Goal: Check status: Check status

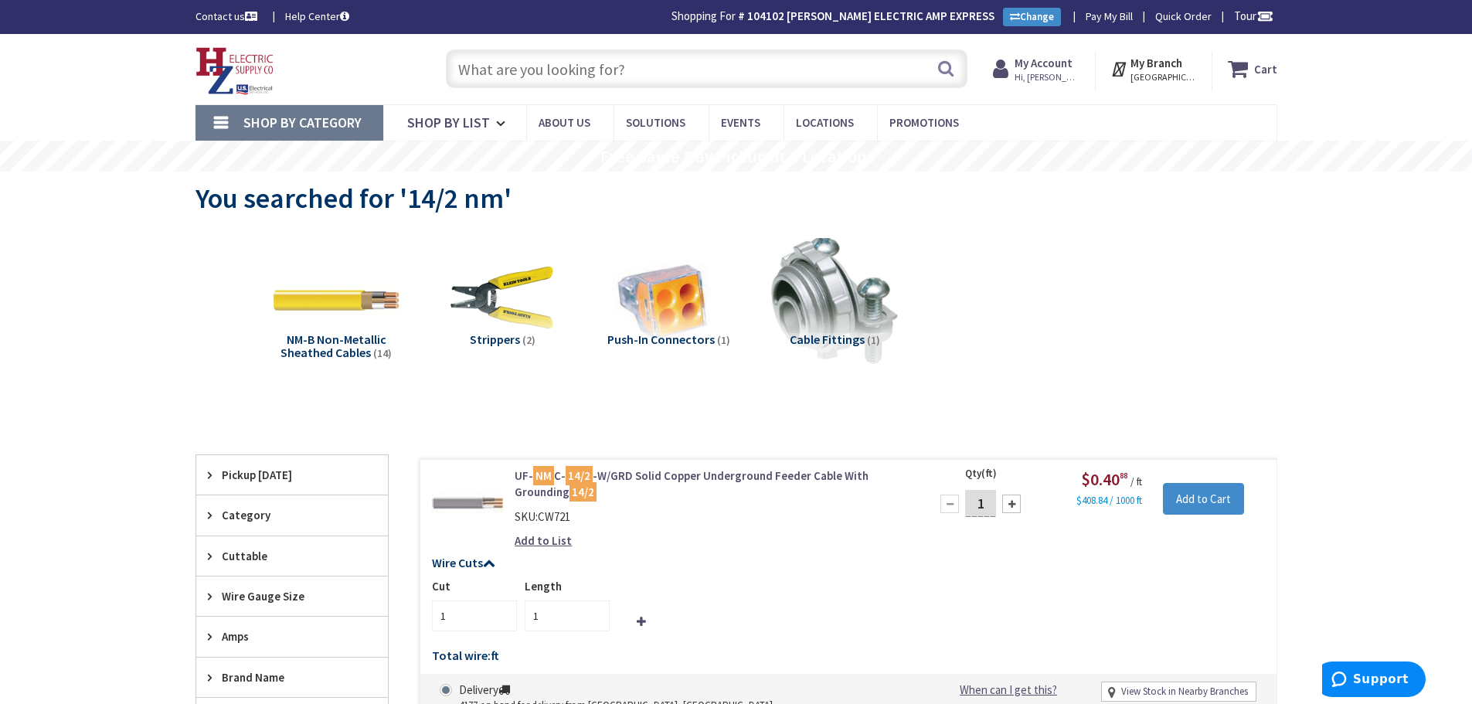
click at [675, 60] on input "text" at bounding box center [707, 68] width 522 height 39
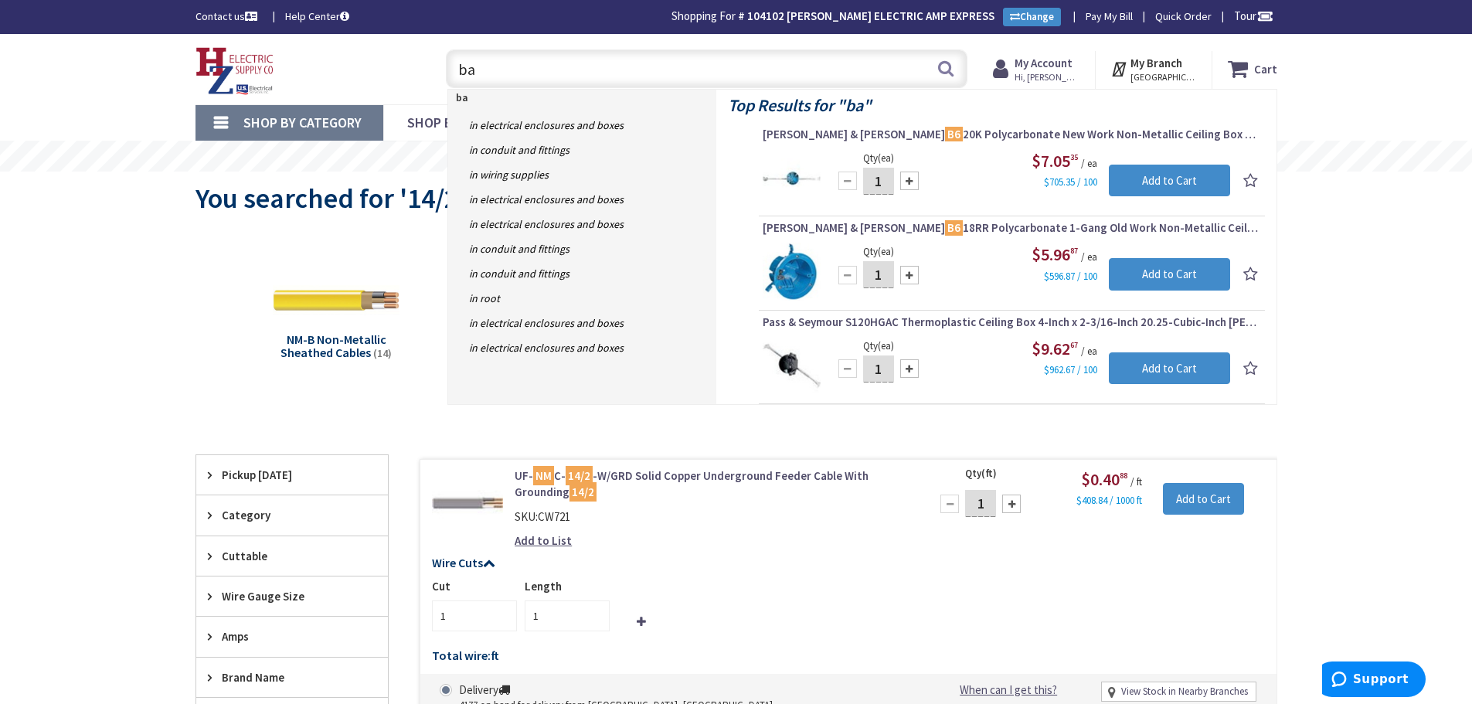
type input "b"
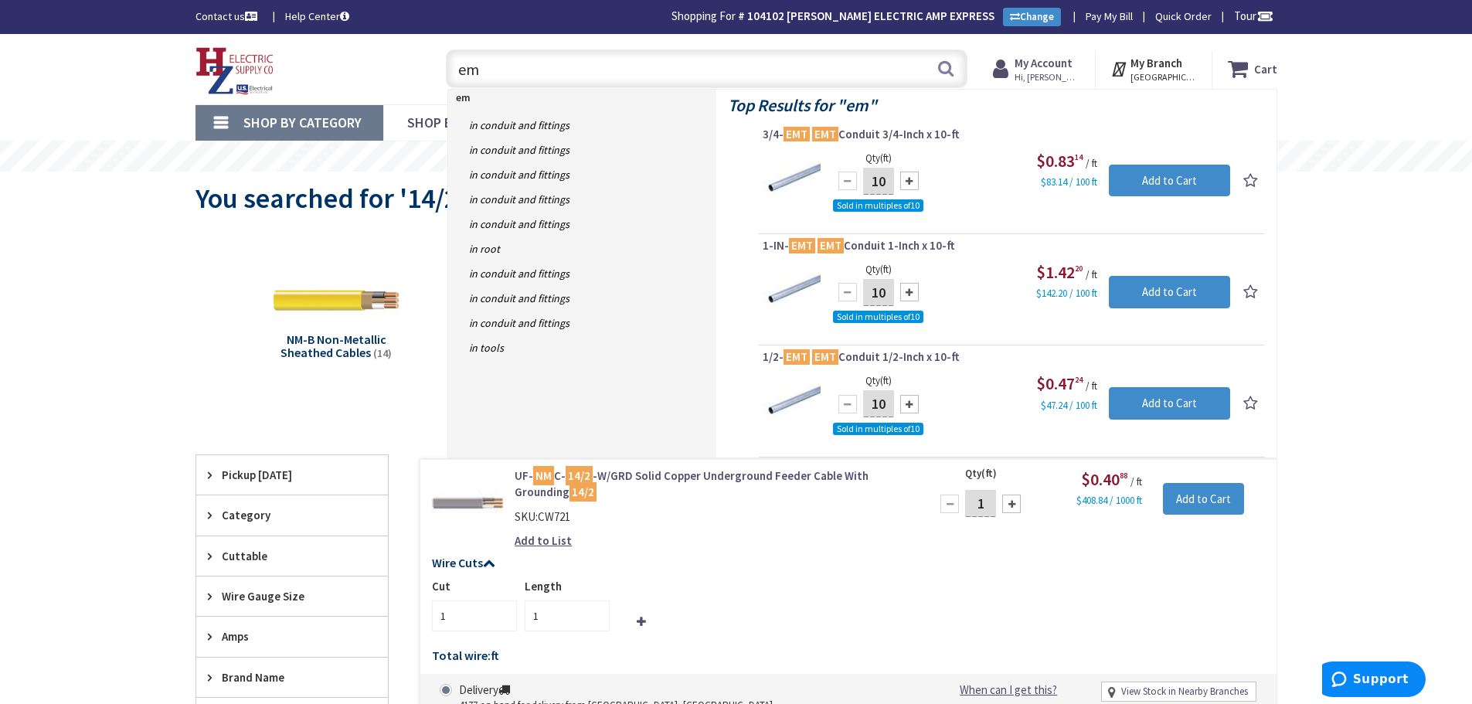
type input "e"
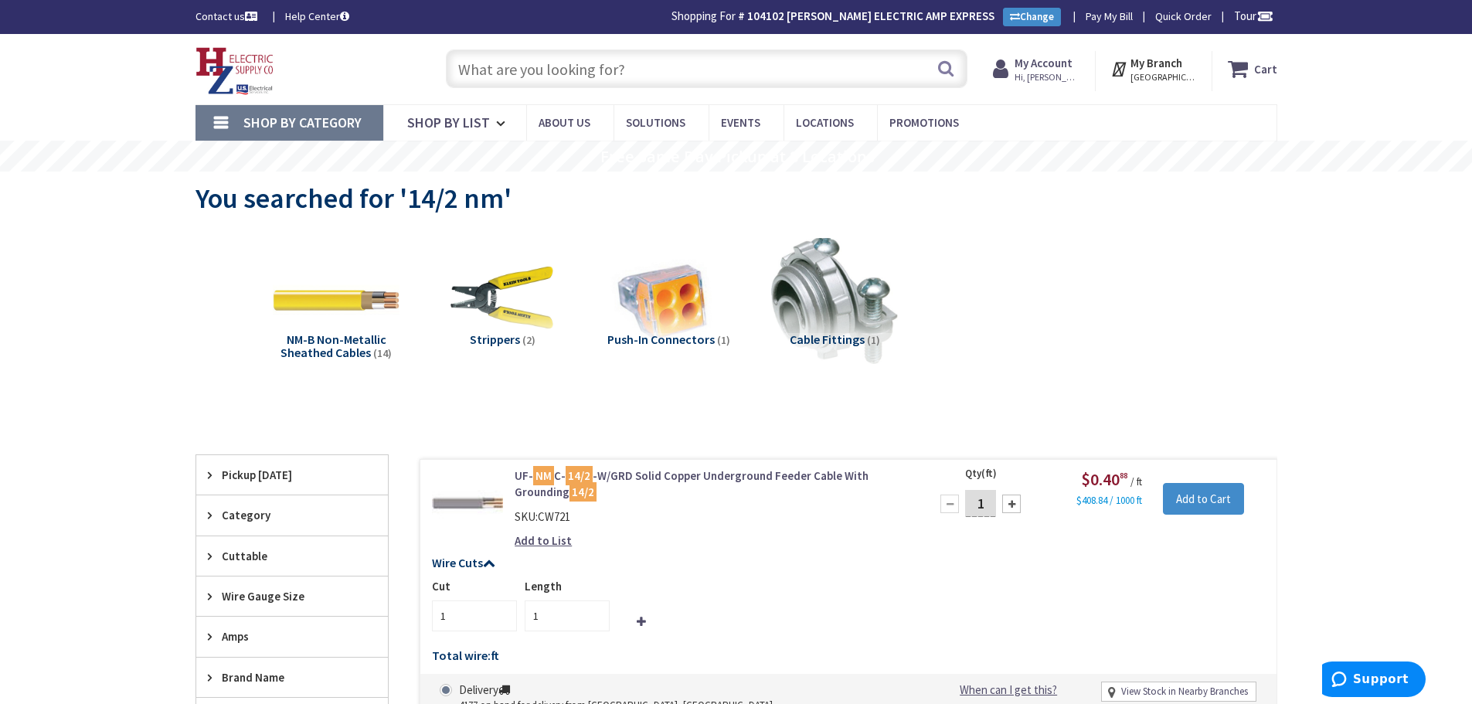
click at [651, 71] on input "text" at bounding box center [707, 68] width 522 height 39
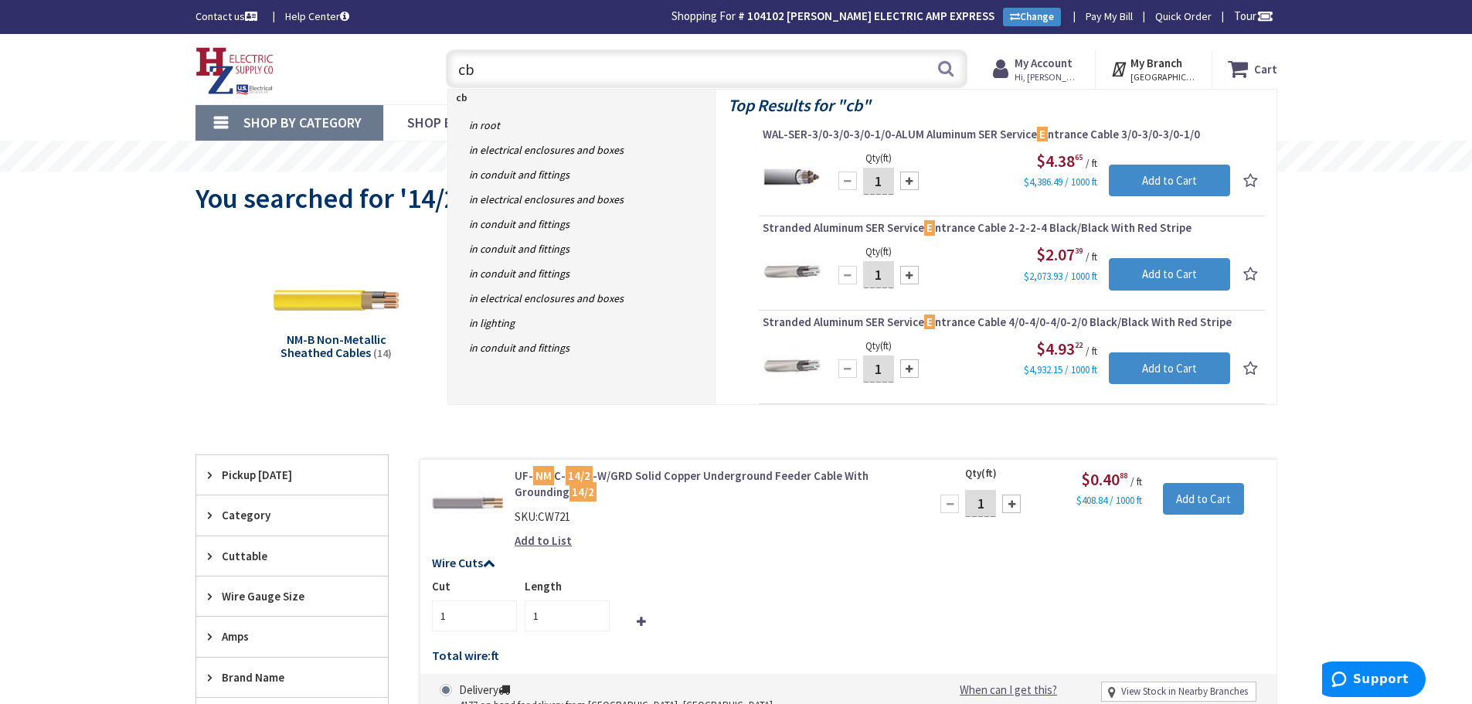
type input "cb6"
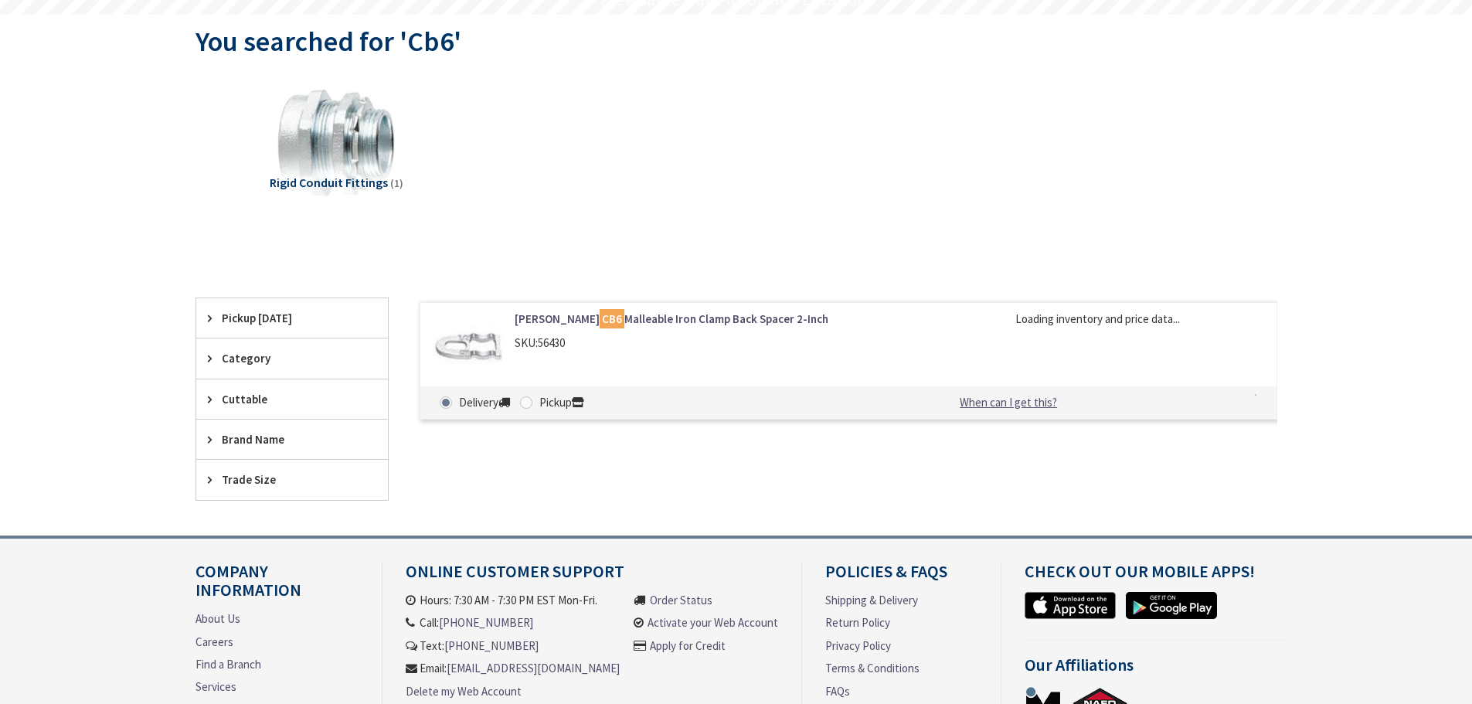
scroll to position [157, 0]
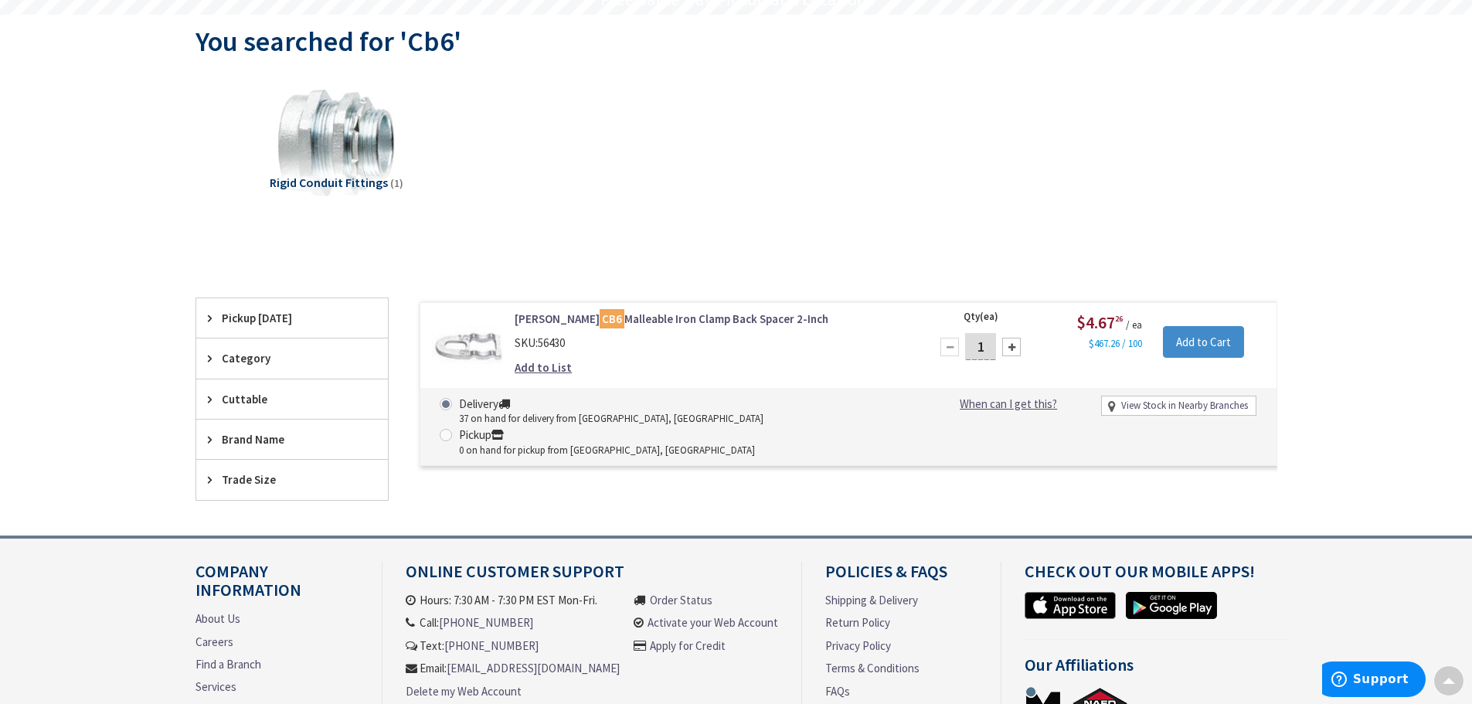
click at [674, 321] on link "Crouse-Hinds CB6 Malleable Iron Clamp Back Spacer 2-Inch" at bounding box center [711, 319] width 393 height 16
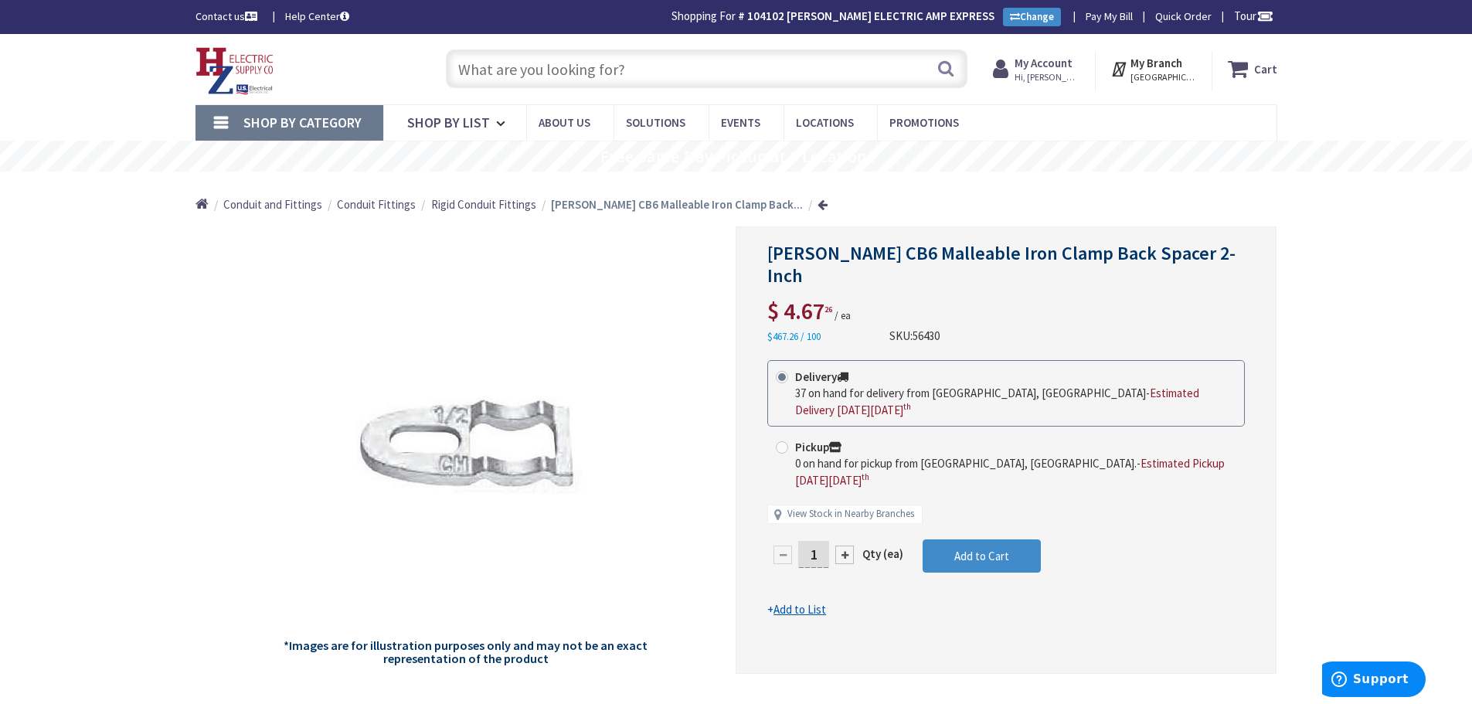
click at [682, 80] on input "text" at bounding box center [707, 68] width 522 height 39
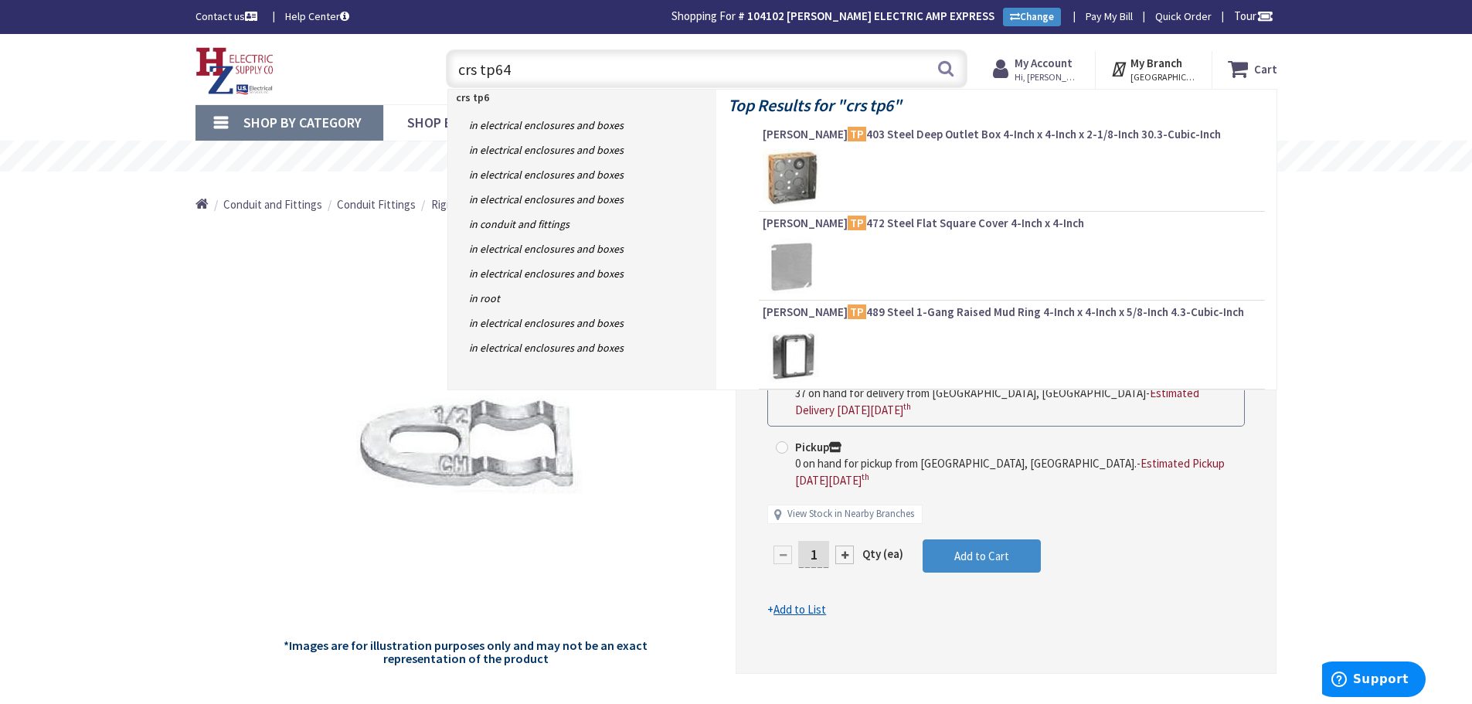
type input "crs tp644"
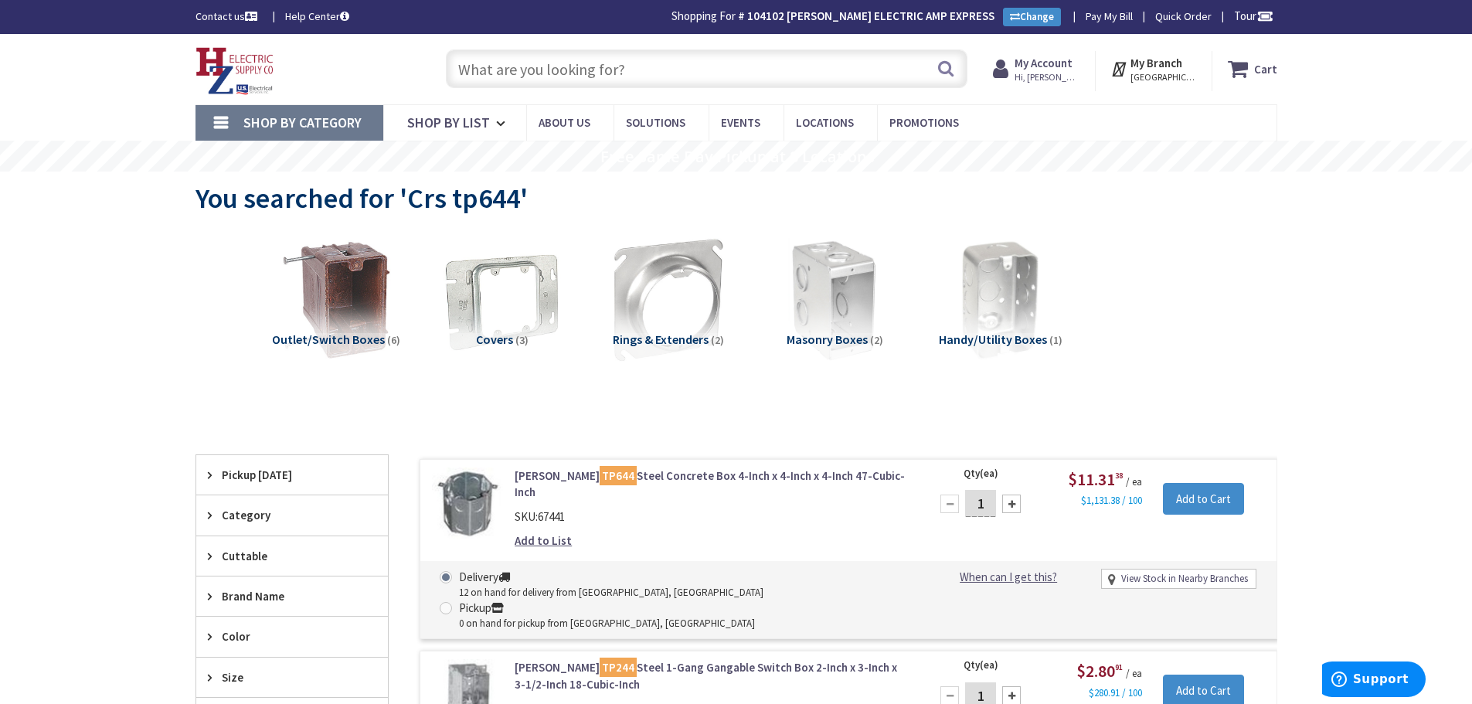
click at [647, 474] on link "Crouse-Hinds TP644 Steel Concrete Box 4-Inch x 4-Inch x 4-Inch 47-Cubic-Inch" at bounding box center [711, 484] width 393 height 33
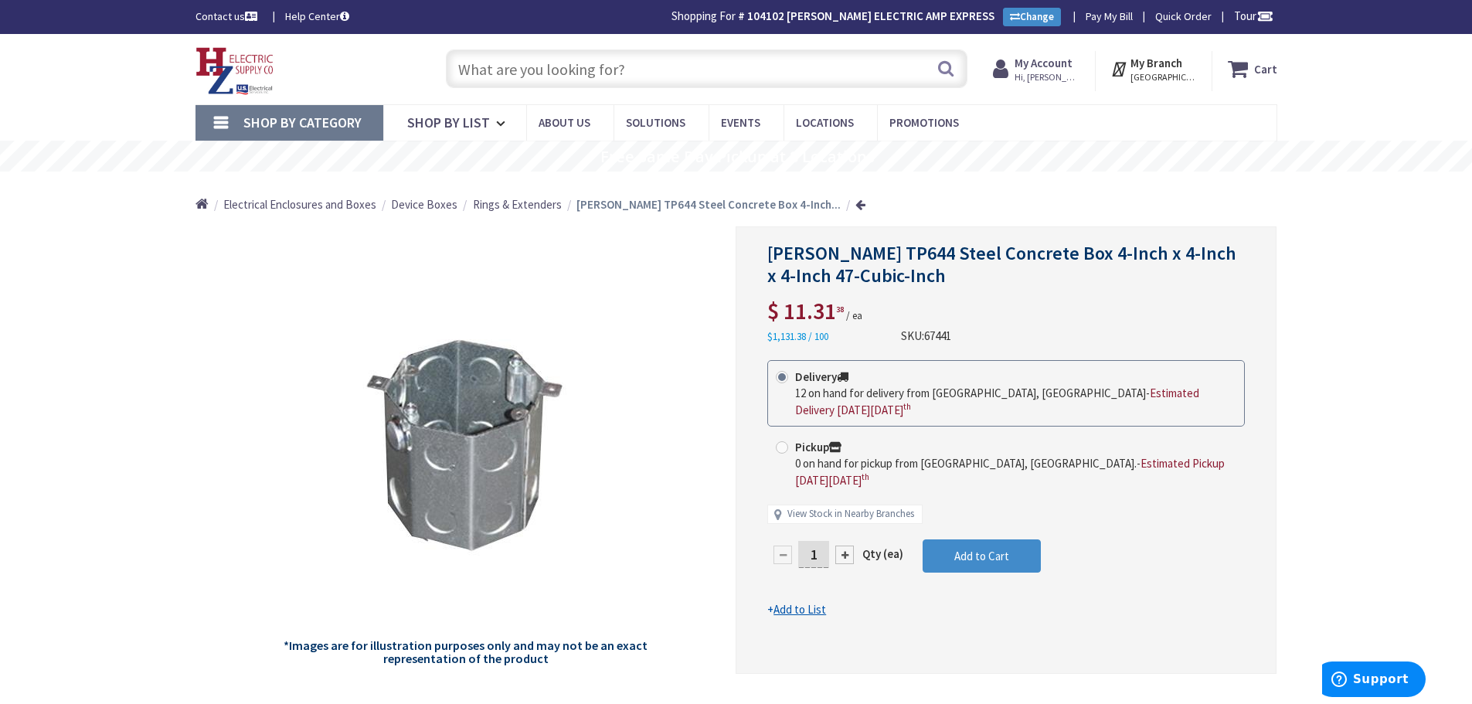
click at [664, 66] on input "text" at bounding box center [707, 68] width 522 height 39
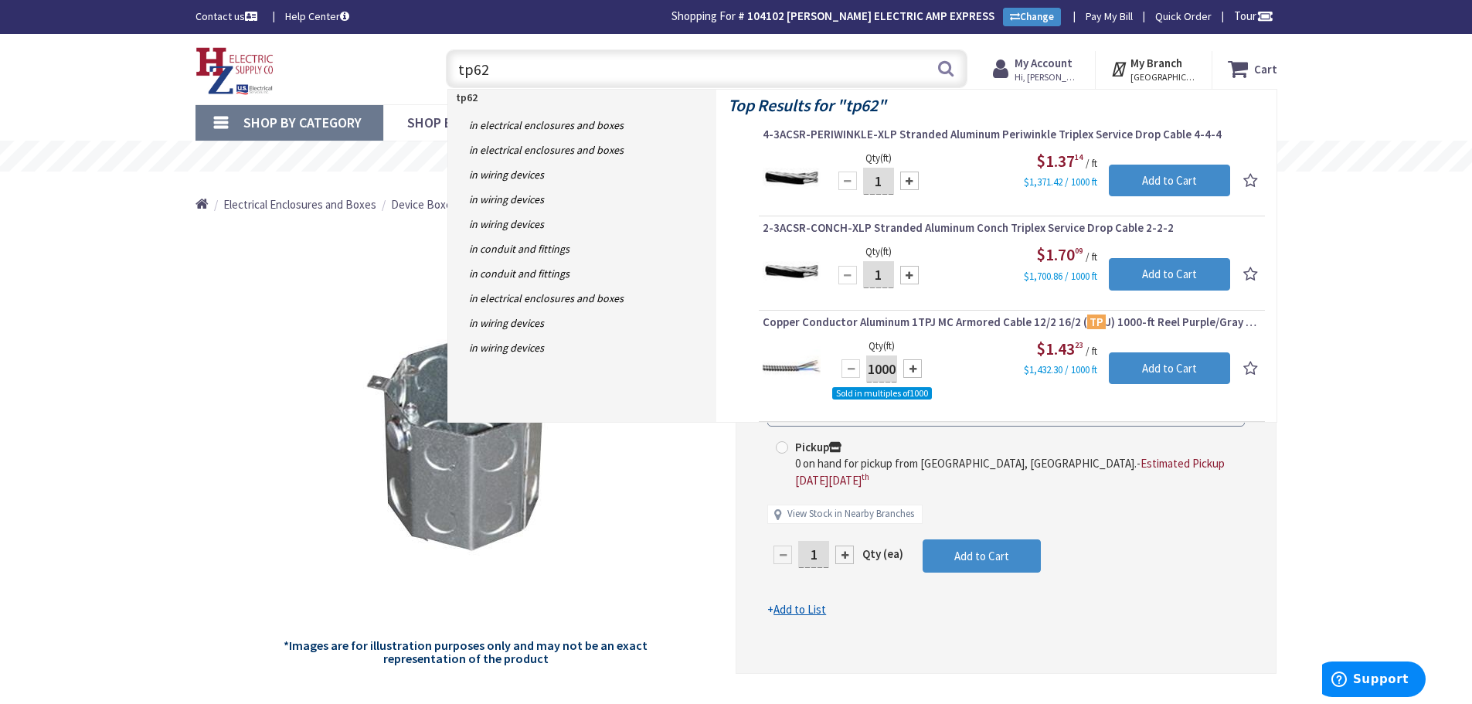
type input "tp628"
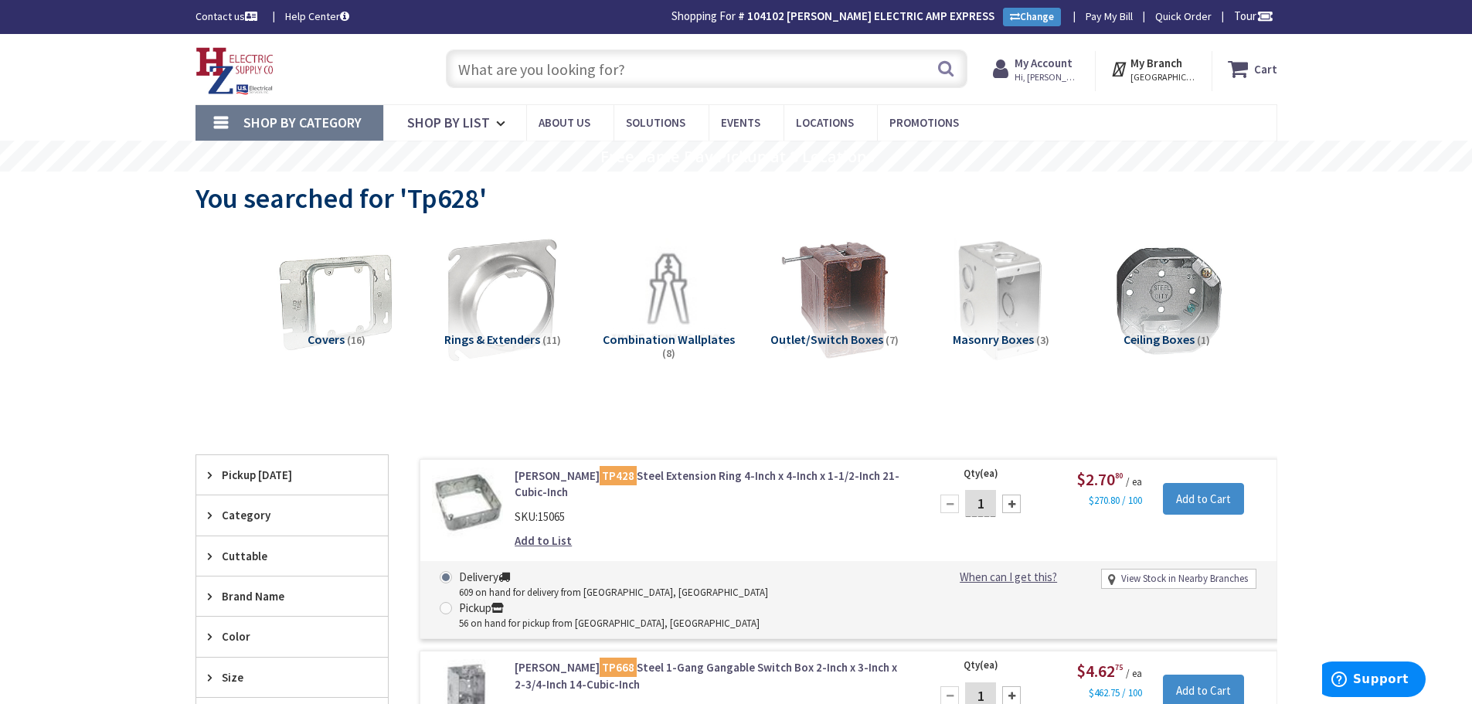
click at [1035, 73] on span "Hi, [PERSON_NAME]" at bounding box center [1048, 77] width 66 height 12
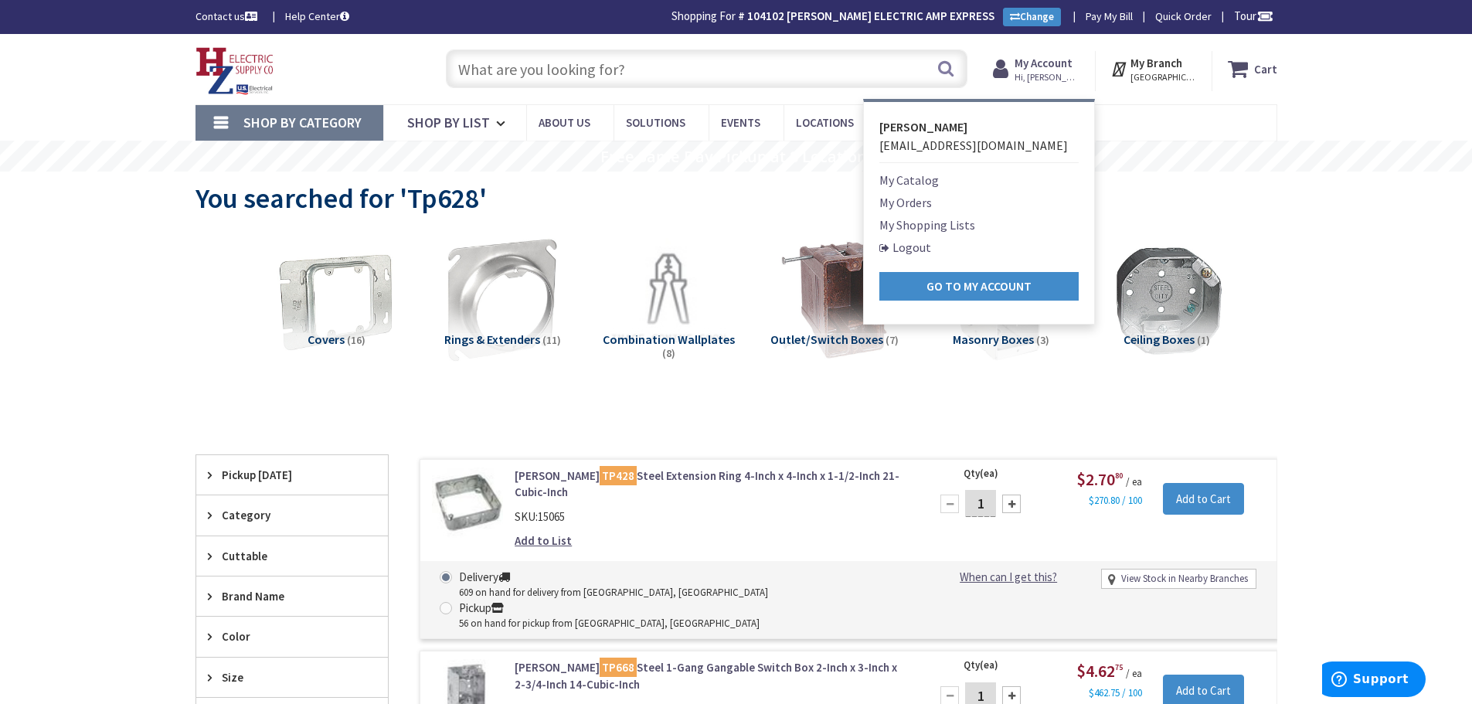
click at [922, 201] on link "My Orders" at bounding box center [905, 202] width 53 height 19
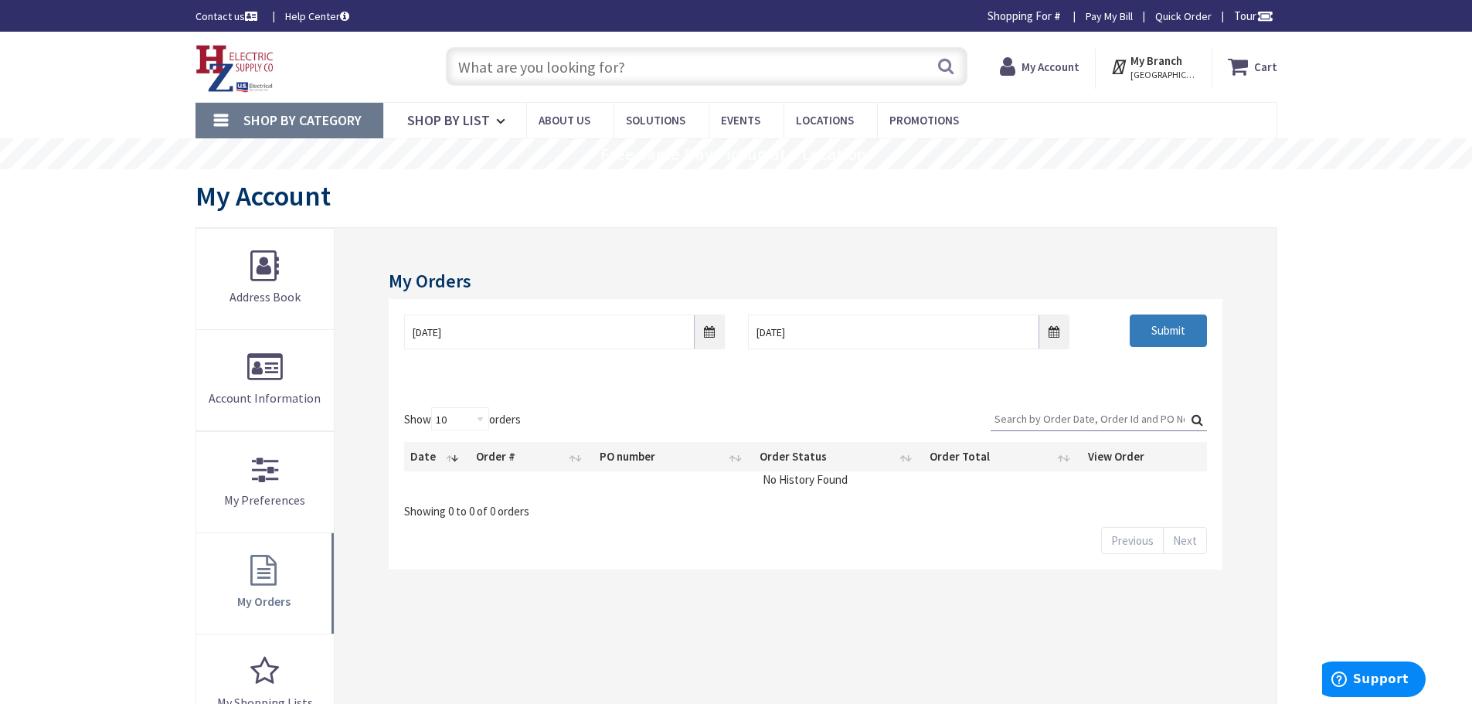
click at [1168, 325] on input "Submit" at bounding box center [1168, 331] width 77 height 32
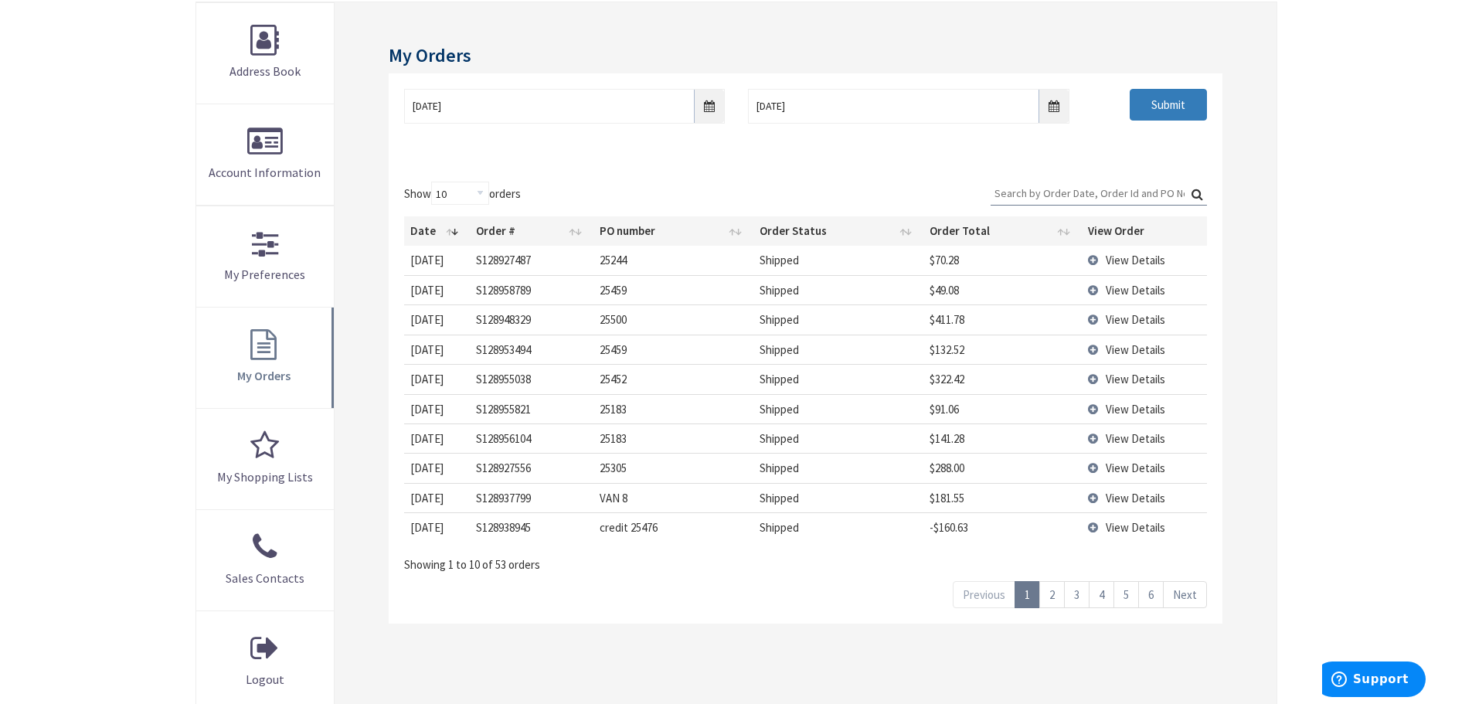
scroll to position [232, 0]
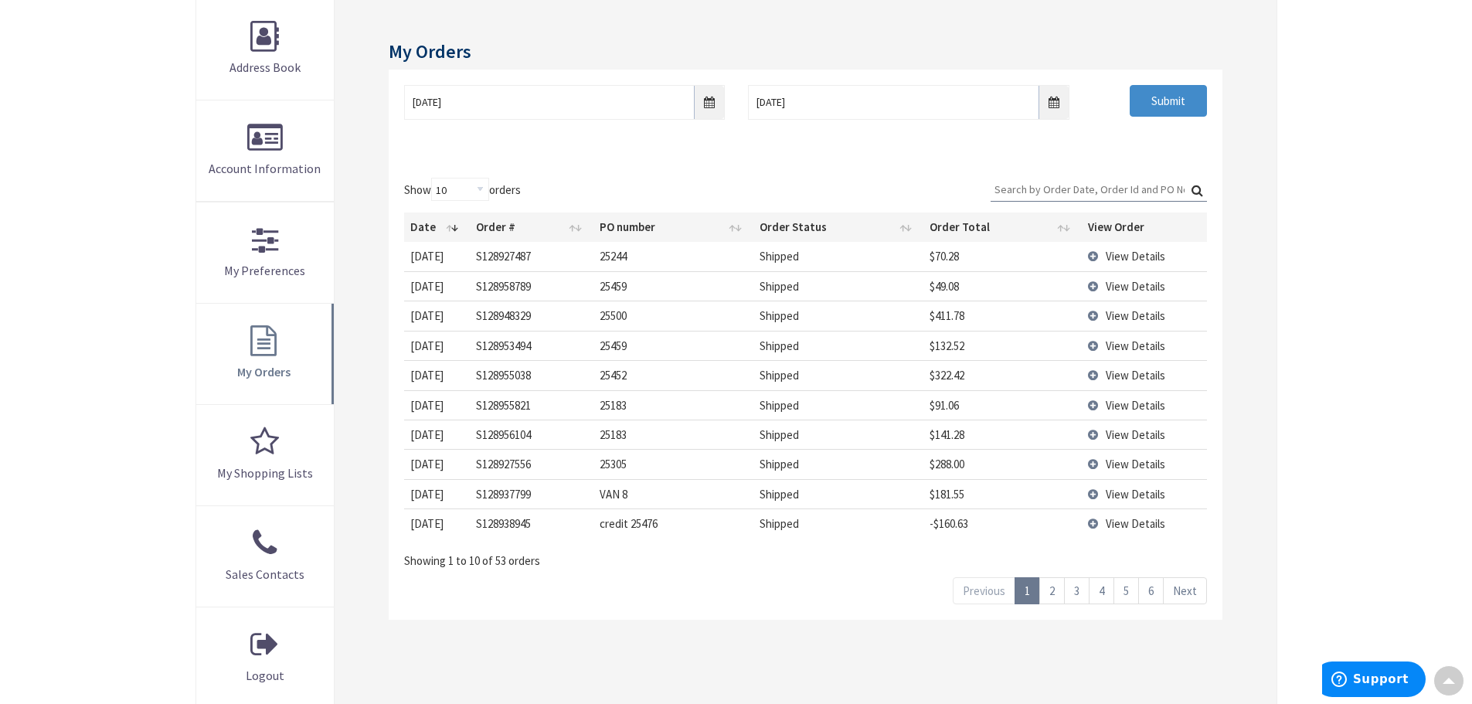
click at [1124, 255] on span "View Details" at bounding box center [1136, 256] width 60 height 15
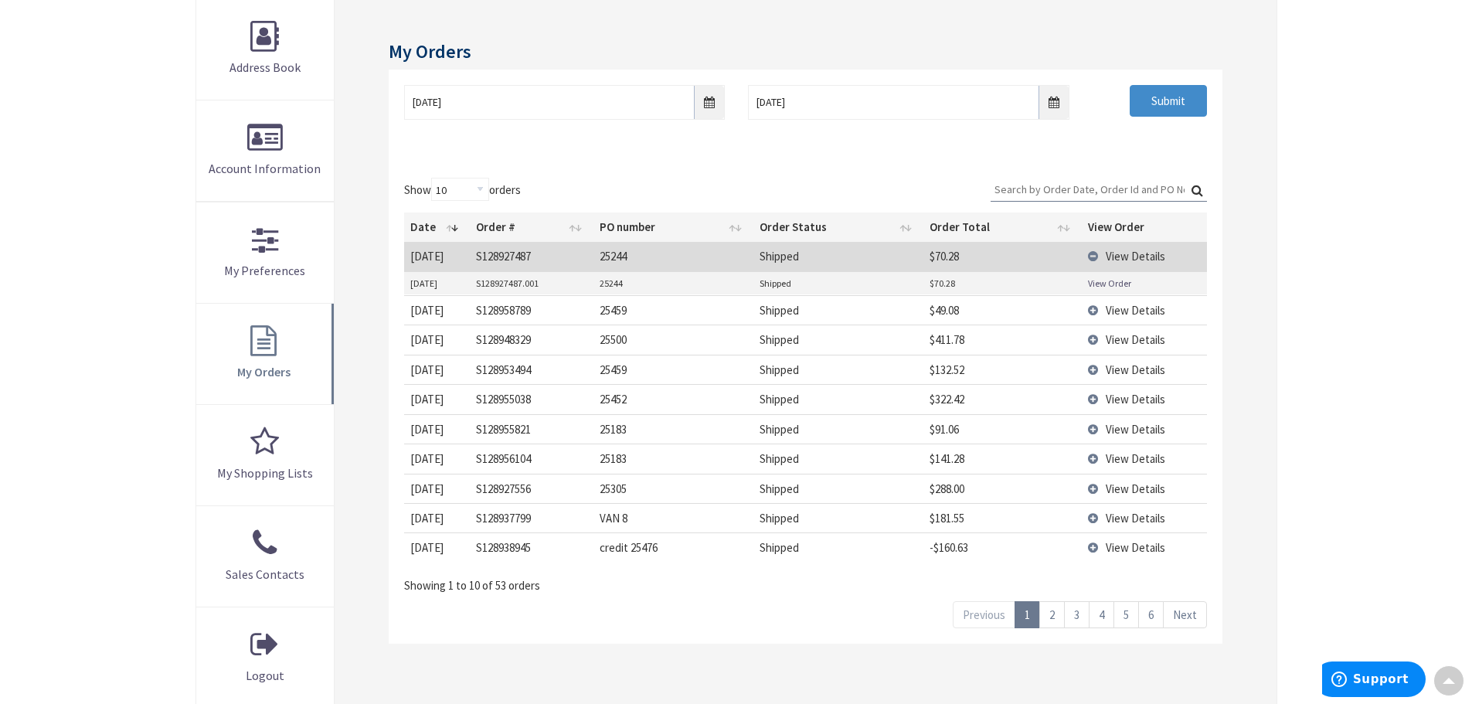
click at [1109, 277] on link "View Order" at bounding box center [1109, 283] width 43 height 13
click at [1088, 309] on td "View Details" at bounding box center [1144, 309] width 125 height 29
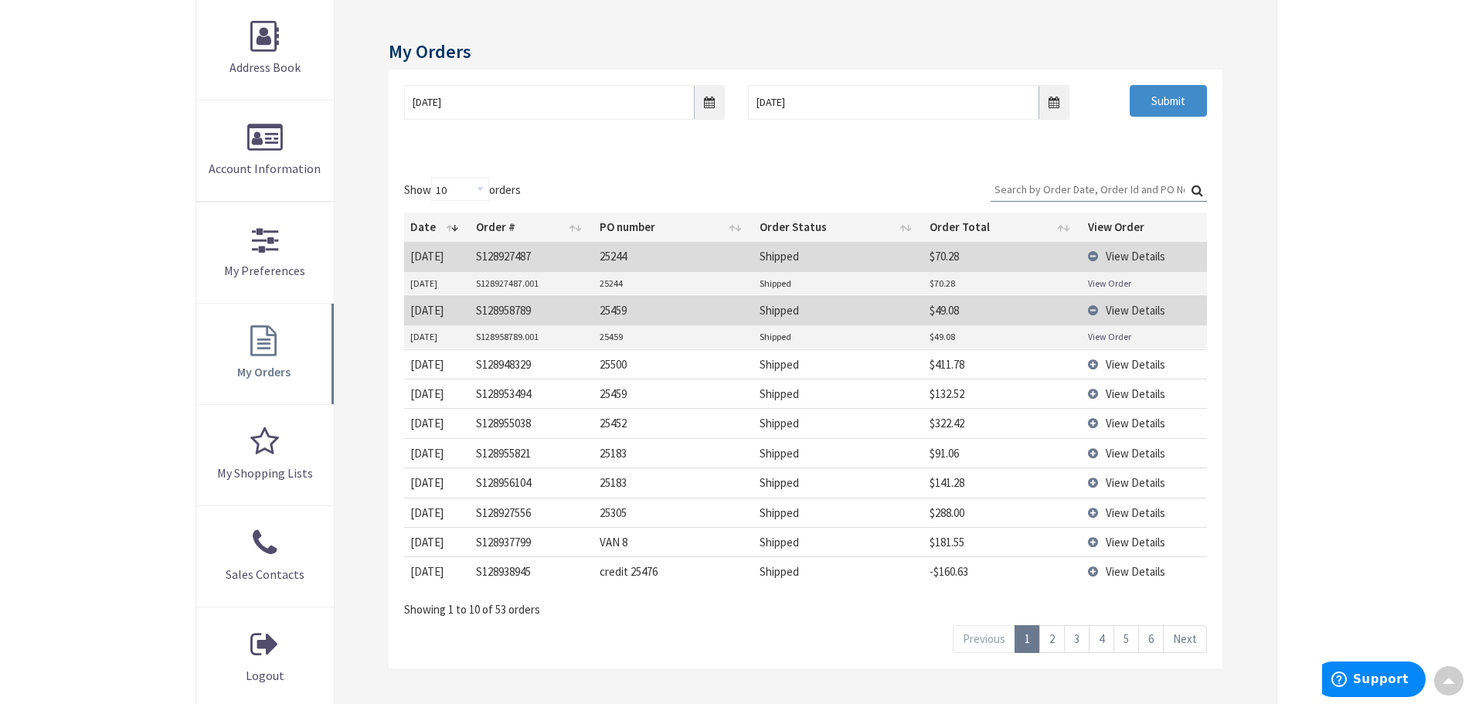
click at [1091, 335] on link "View Order" at bounding box center [1109, 336] width 43 height 13
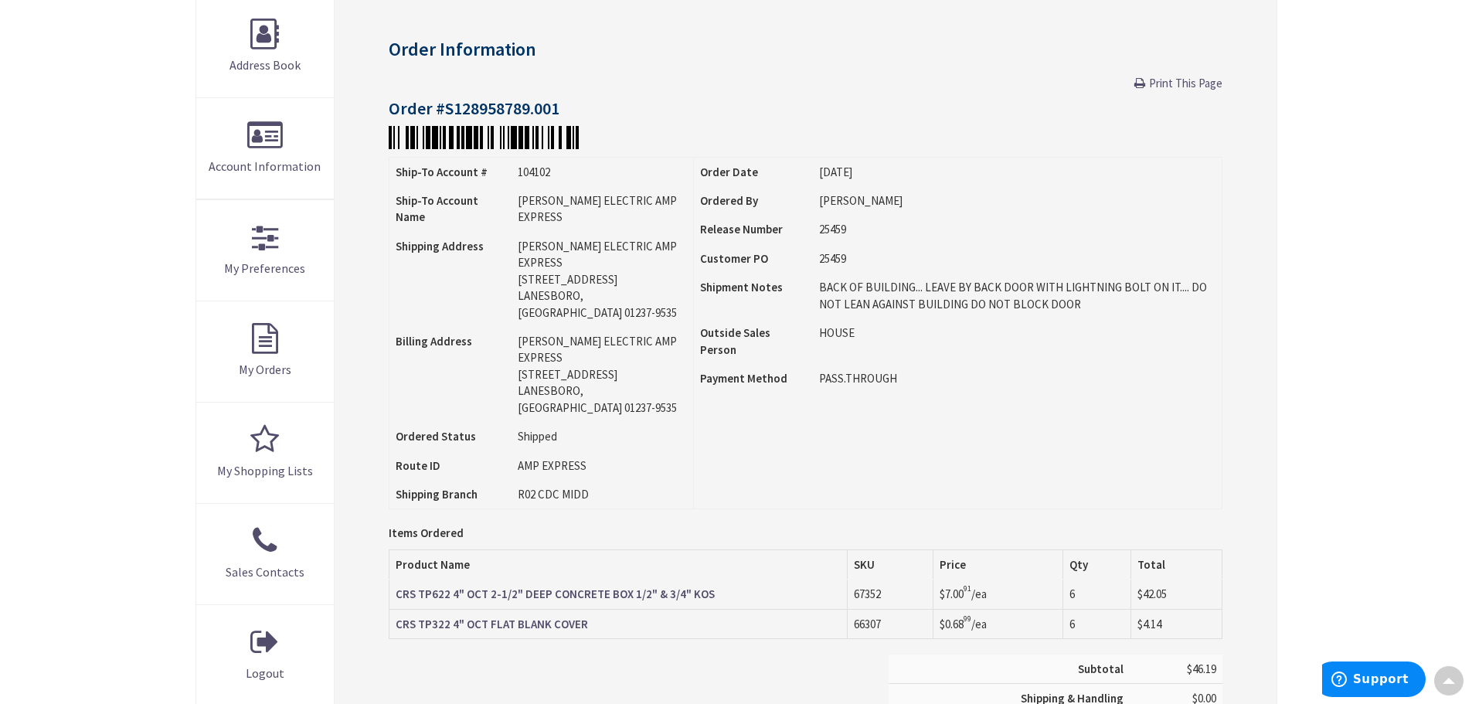
scroll to position [234, 0]
